Goal: Task Accomplishment & Management: Manage account settings

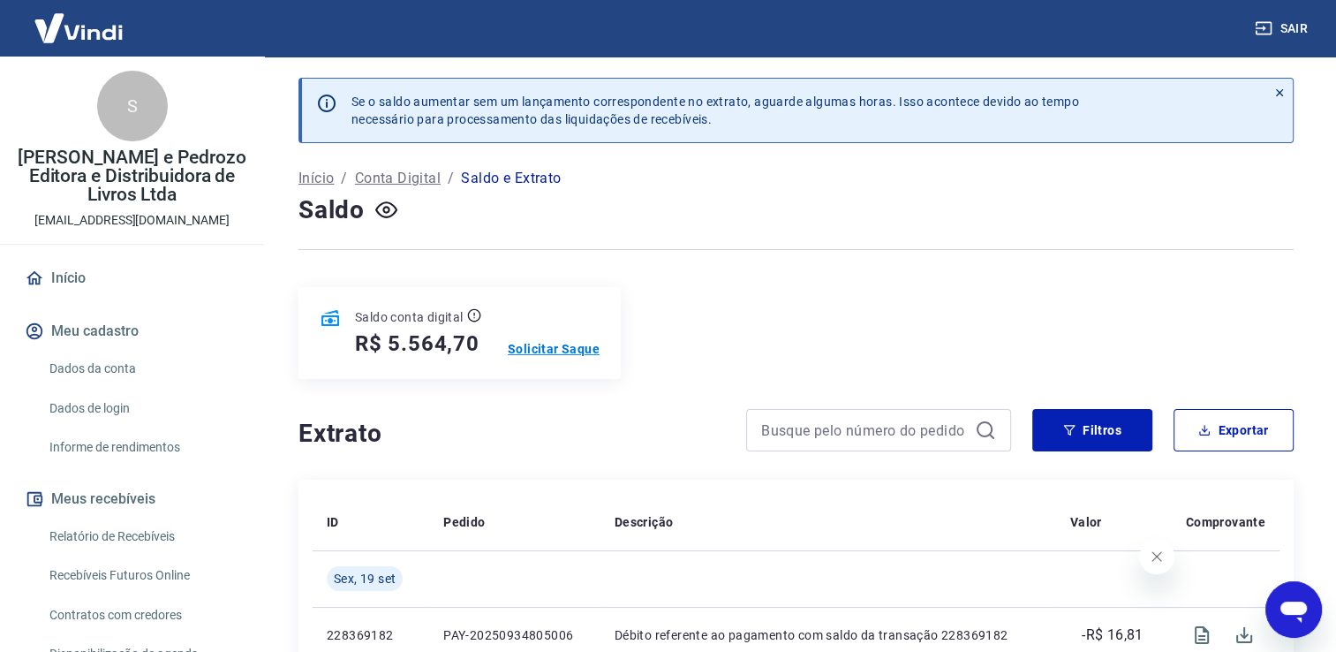
click at [558, 346] on p "Solicitar Saque" at bounding box center [554, 349] width 92 height 18
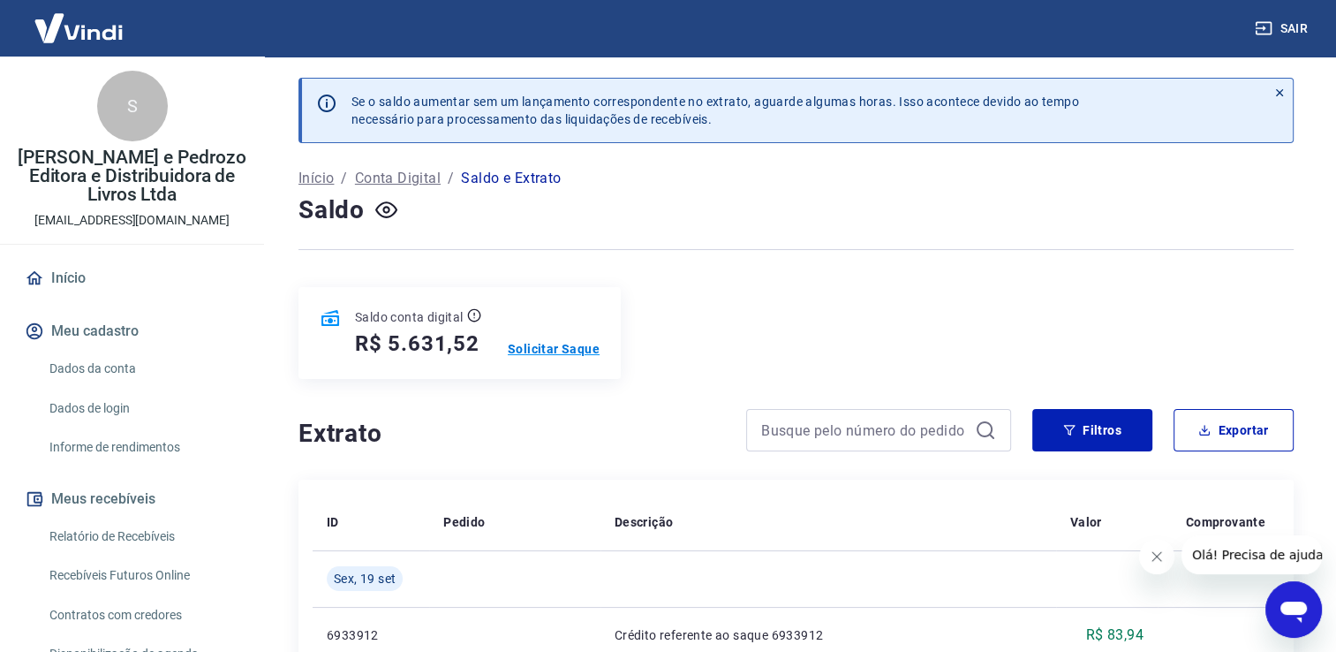
click at [550, 350] on p "Solicitar Saque" at bounding box center [554, 349] width 92 height 18
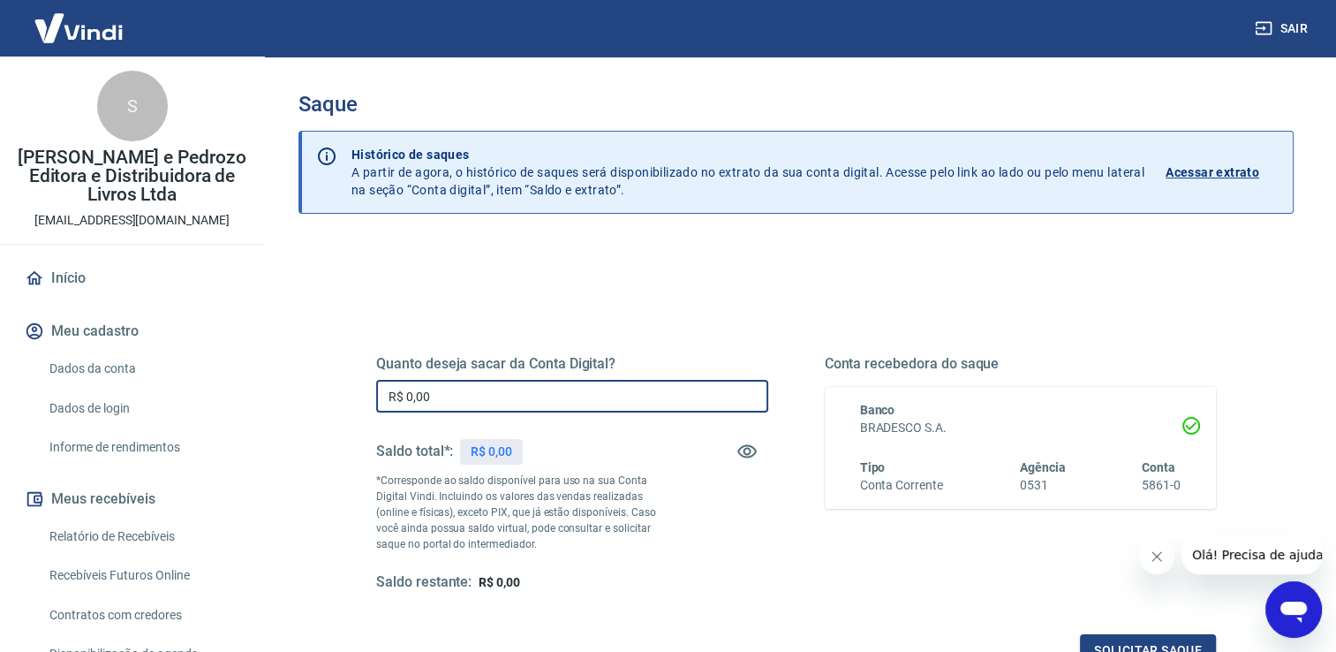
click at [496, 398] on input "R$ 0,00" at bounding box center [572, 396] width 392 height 33
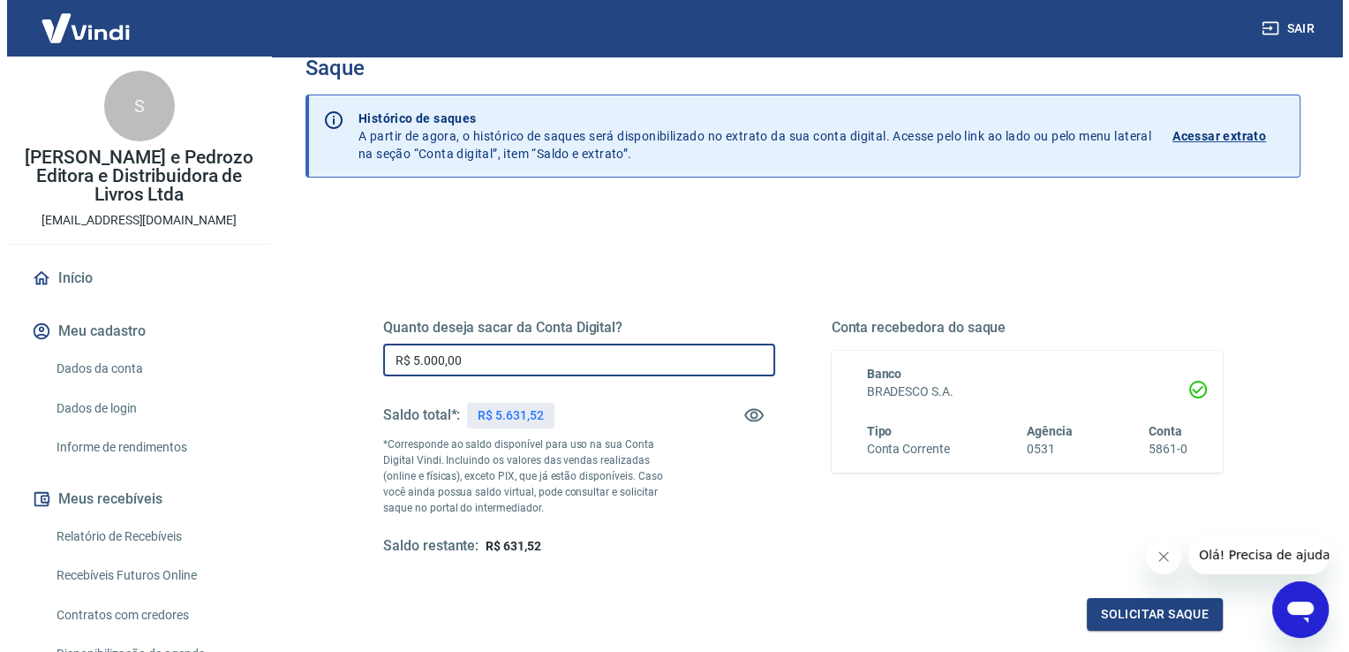
scroll to position [67, 0]
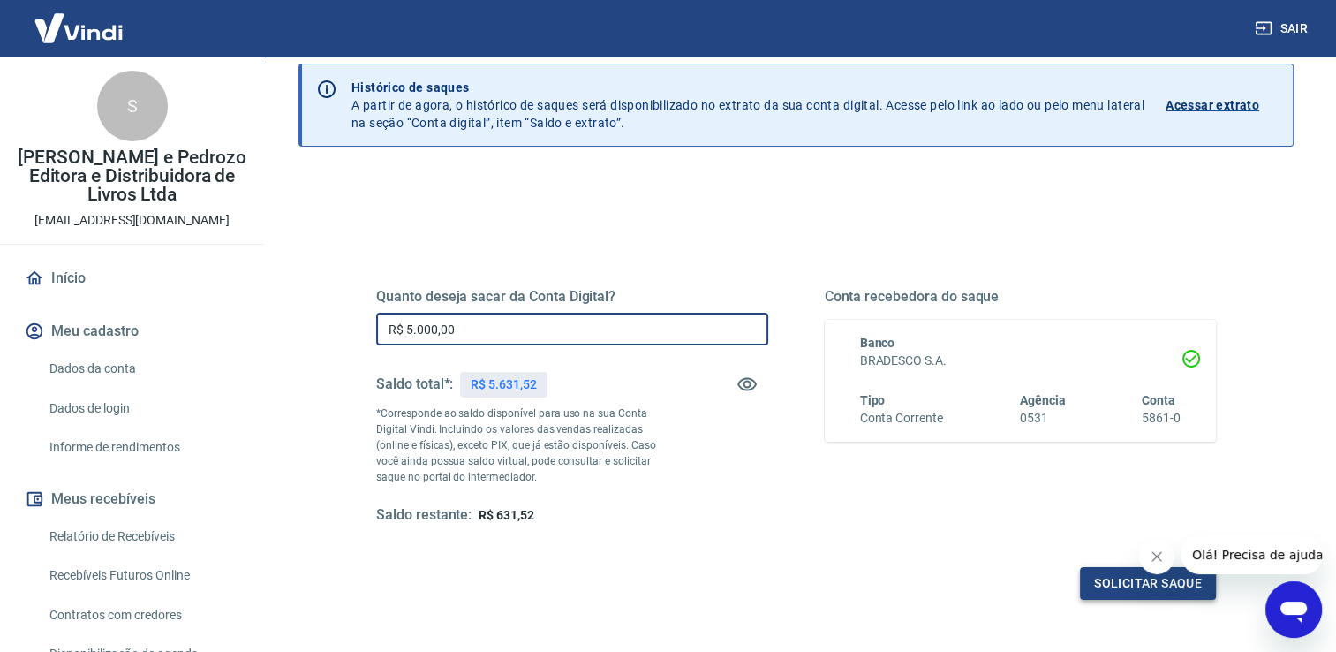
type input "R$ 5.000,00"
click at [1113, 585] on button "Solicitar saque" at bounding box center [1148, 583] width 136 height 33
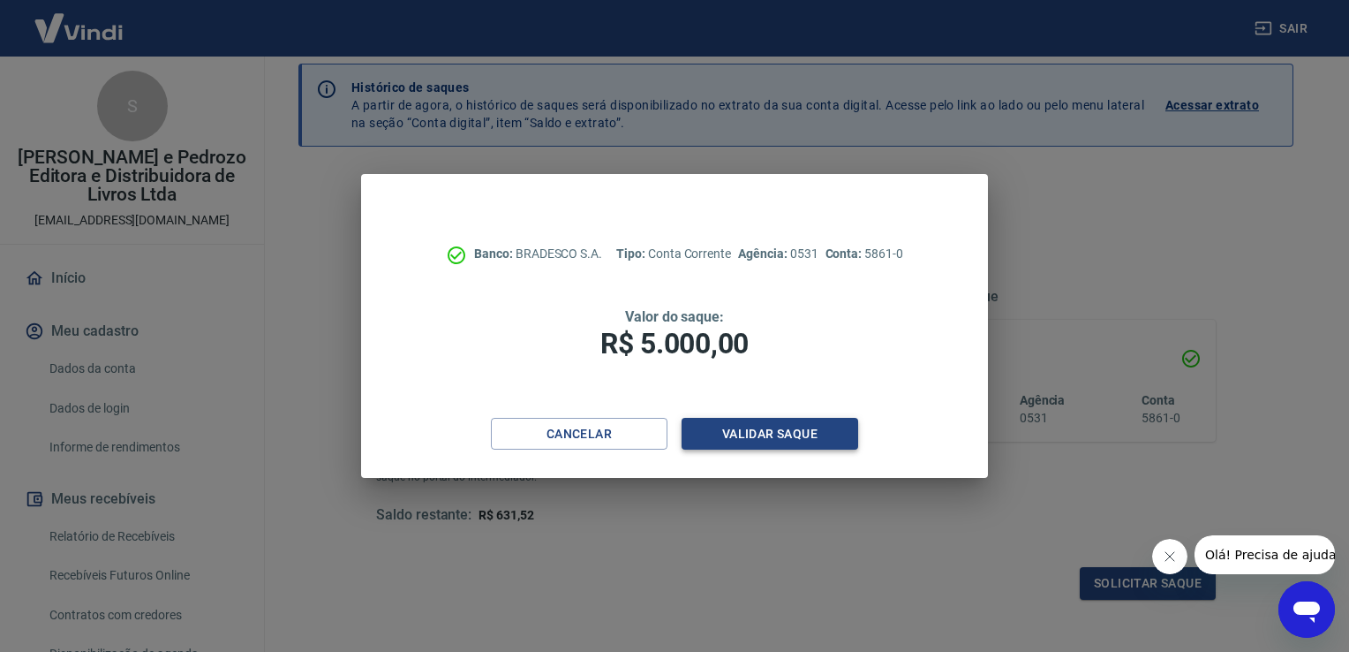
click at [772, 432] on button "Validar saque" at bounding box center [770, 434] width 177 height 33
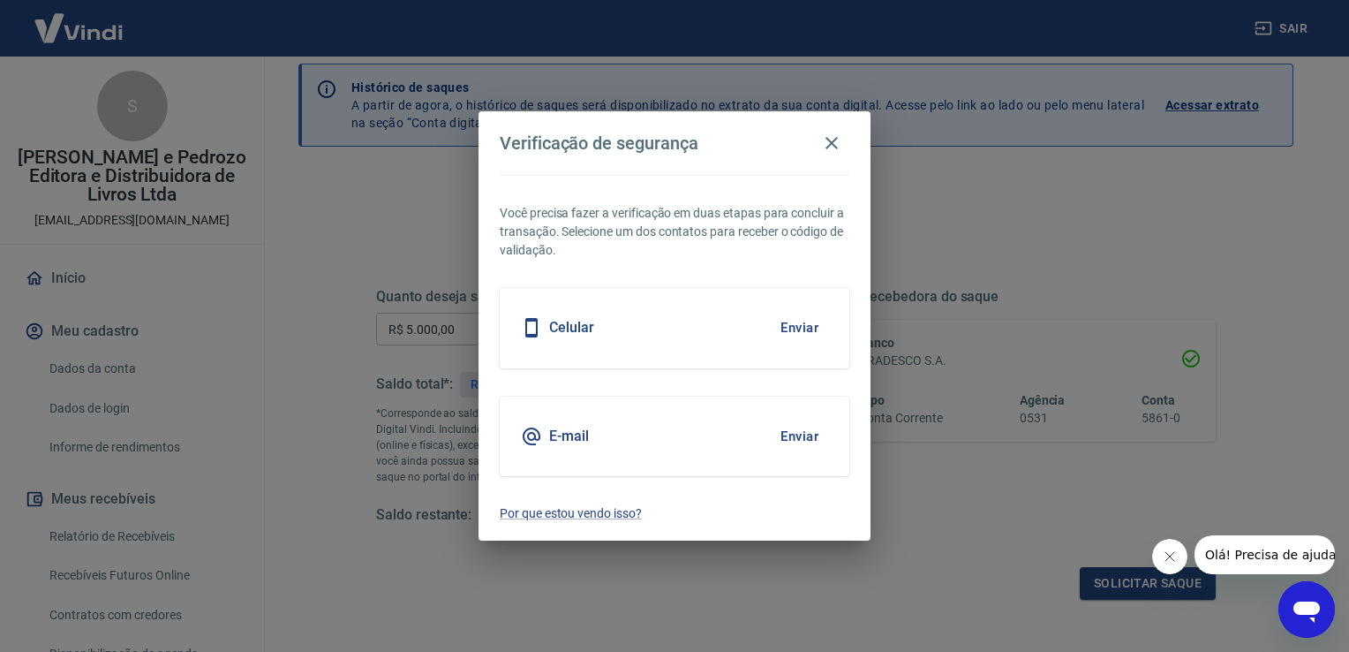
click at [616, 321] on div "Celular Enviar" at bounding box center [675, 327] width 350 height 79
click at [798, 321] on button "Enviar" at bounding box center [799, 327] width 57 height 37
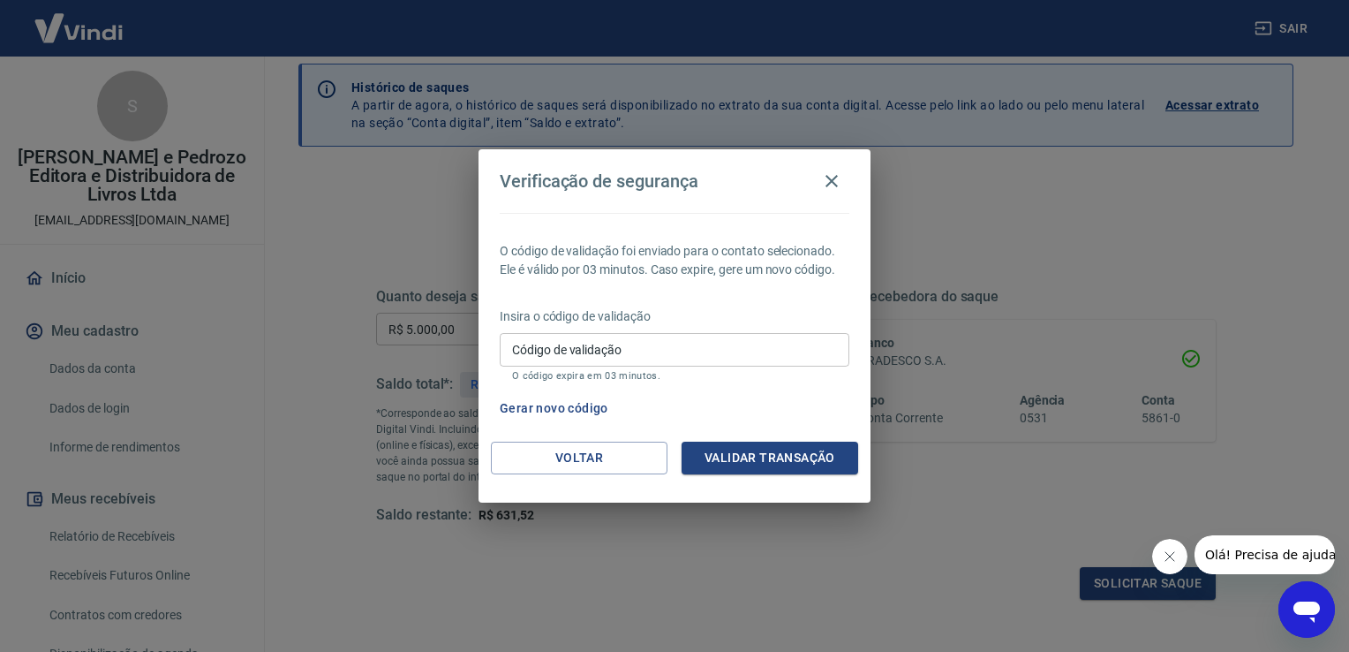
click at [707, 355] on input "Código de validação" at bounding box center [675, 349] width 350 height 33
click at [583, 447] on button "Voltar" at bounding box center [579, 458] width 177 height 33
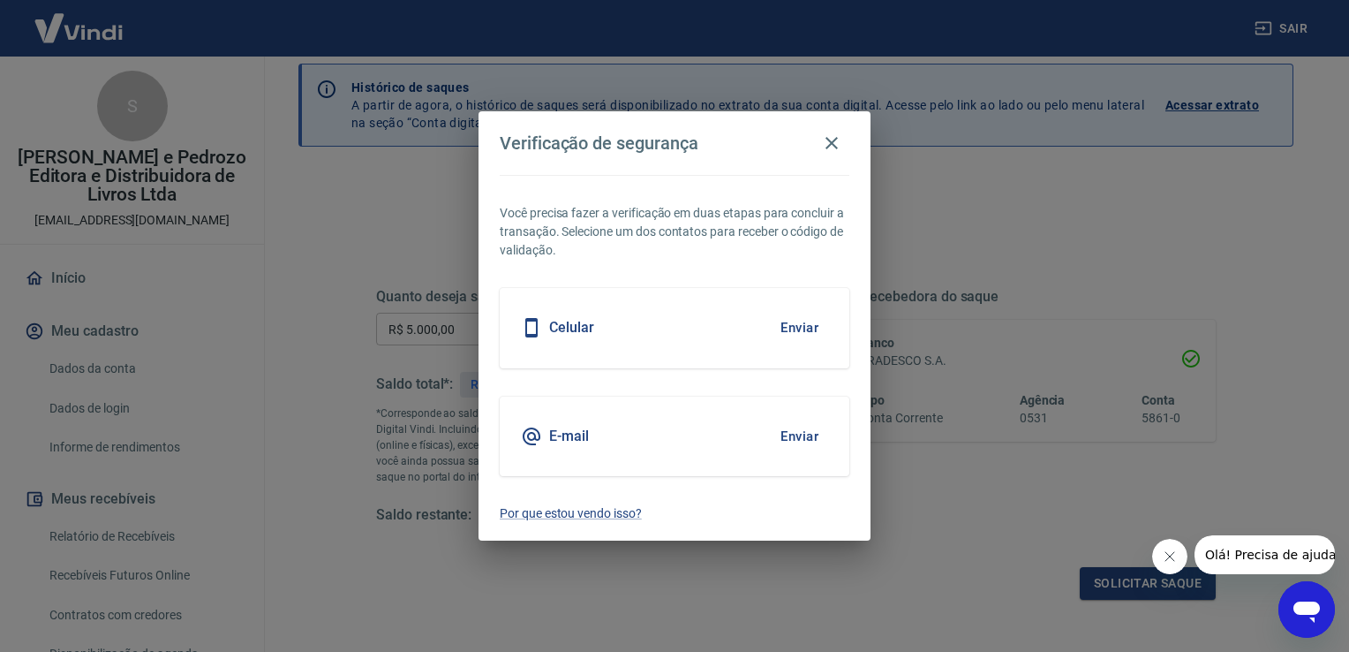
click at [581, 444] on h5 "E-mail" at bounding box center [569, 436] width 40 height 18
click at [567, 428] on h5 "E-mail" at bounding box center [569, 436] width 40 height 18
click at [823, 427] on button "Enviar" at bounding box center [799, 436] width 57 height 37
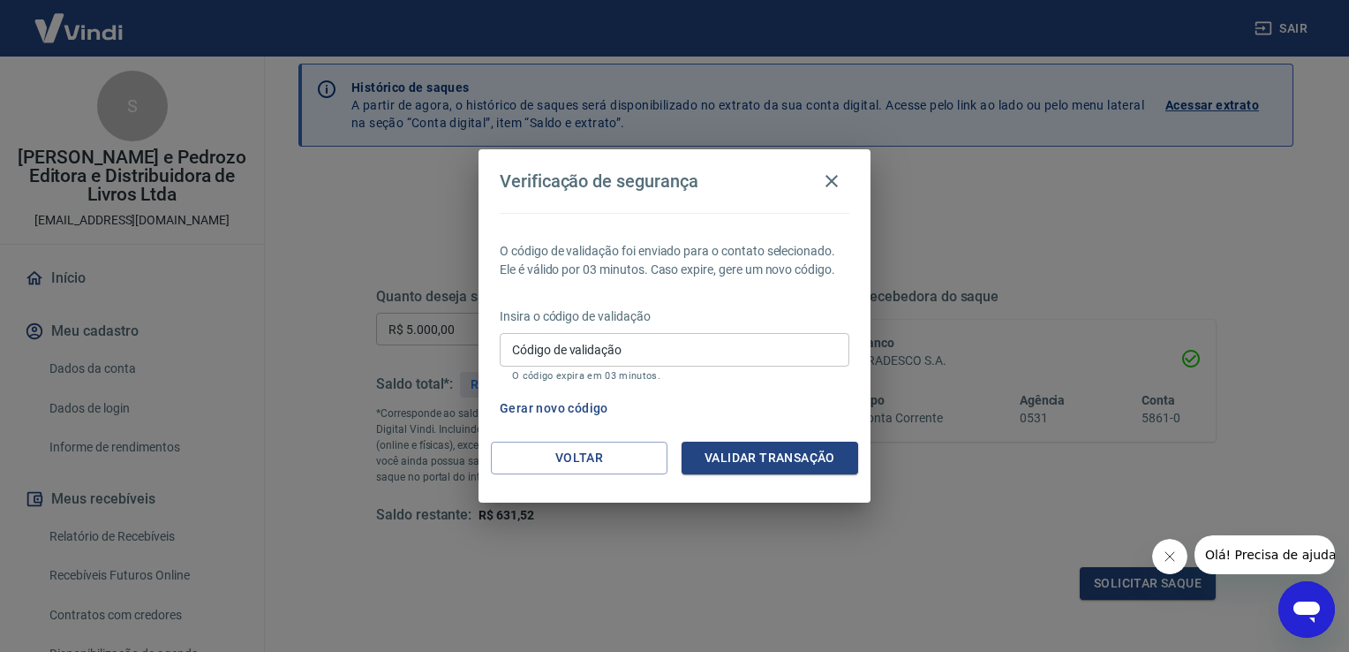
click at [679, 344] on input "Código de validação" at bounding box center [675, 349] width 350 height 33
type input "291476"
click at [792, 461] on button "Validar transação" at bounding box center [770, 458] width 177 height 33
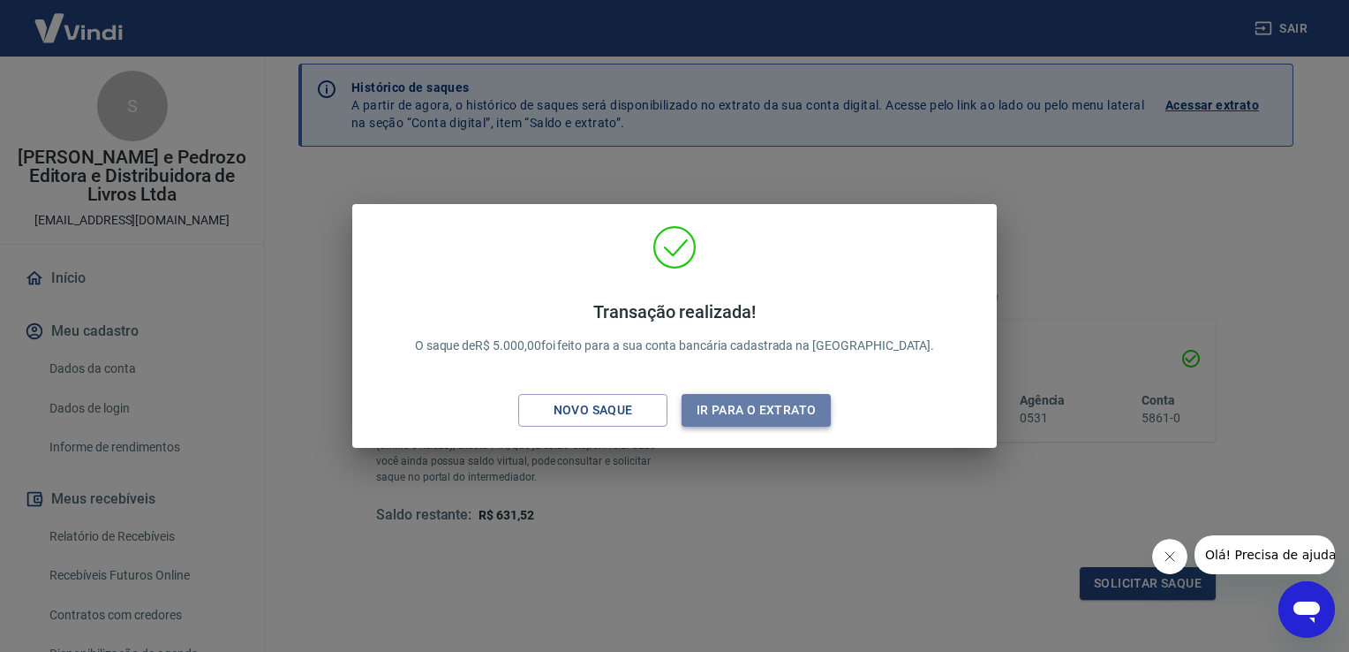
click at [763, 408] on button "Ir para o extrato" at bounding box center [756, 410] width 149 height 33
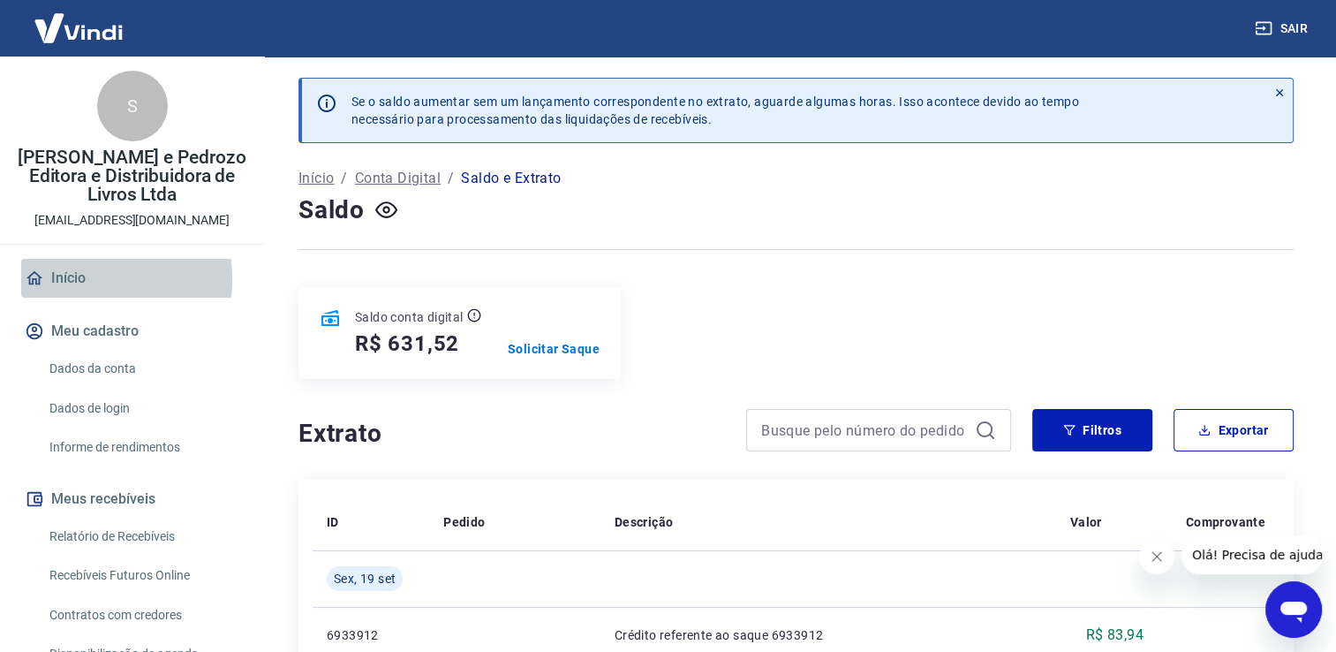
click at [84, 279] on link "Início" at bounding box center [132, 278] width 222 height 39
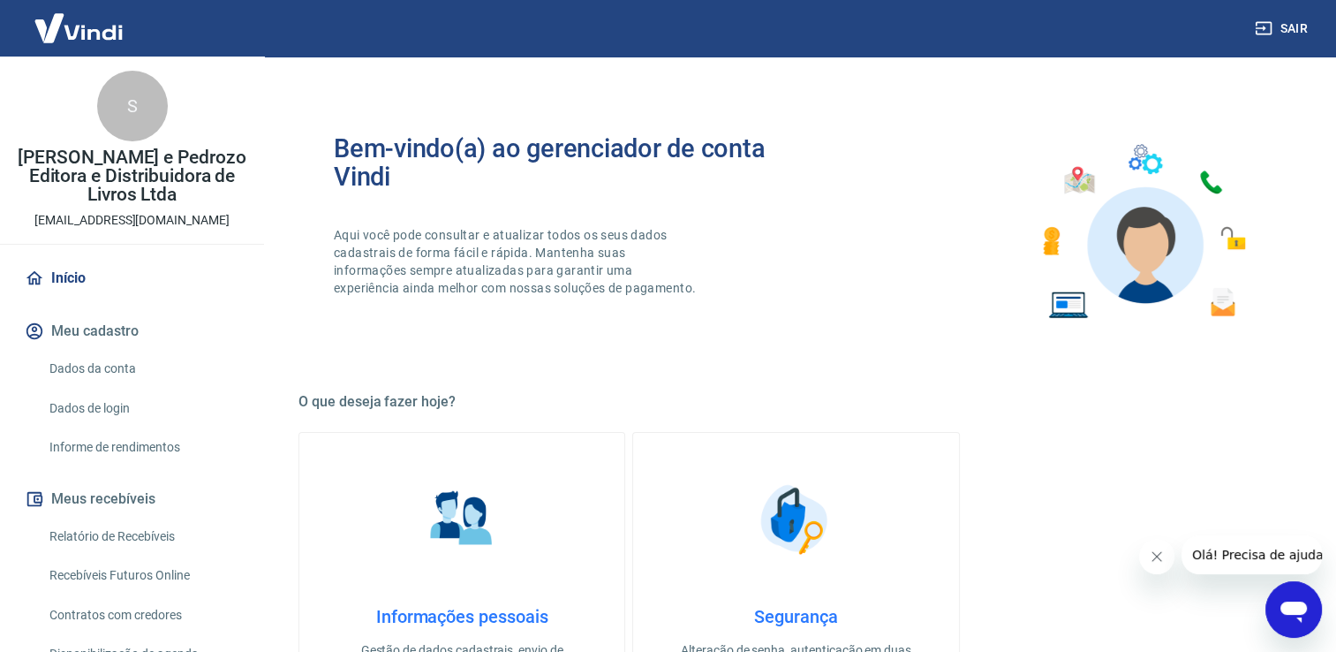
click at [129, 109] on div "S" at bounding box center [132, 106] width 71 height 71
click at [126, 180] on p "[PERSON_NAME] e Pedrozo Editora e Distribuidora de Livros Ltda" at bounding box center [132, 176] width 236 height 56
click at [102, 31] on img at bounding box center [78, 28] width 115 height 54
